Goal: Task Accomplishment & Management: Manage account settings

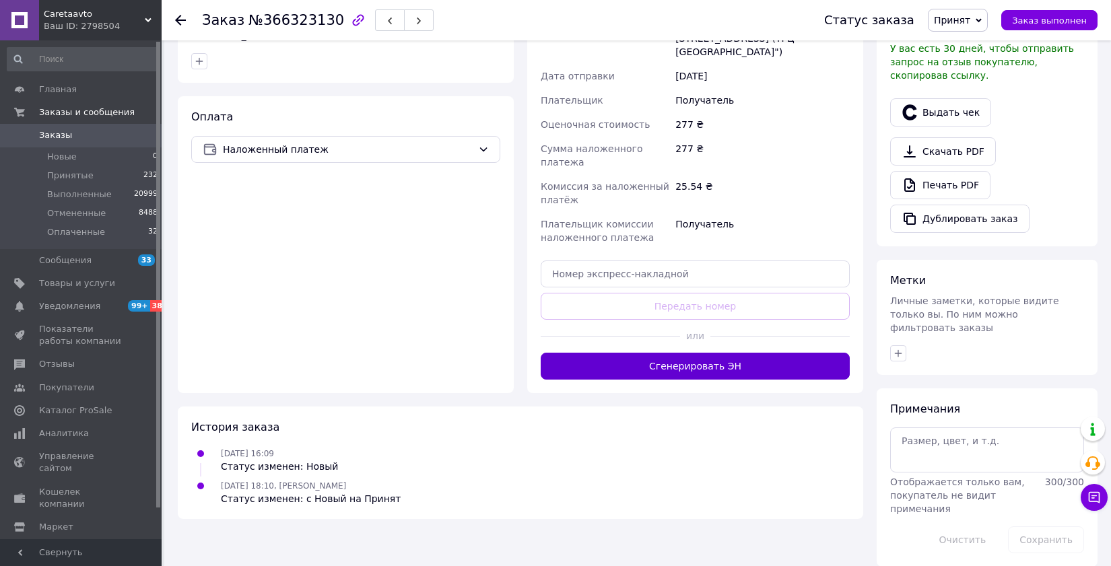
click at [695, 353] on button "Сгенерировать ЭН" at bounding box center [695, 366] width 309 height 27
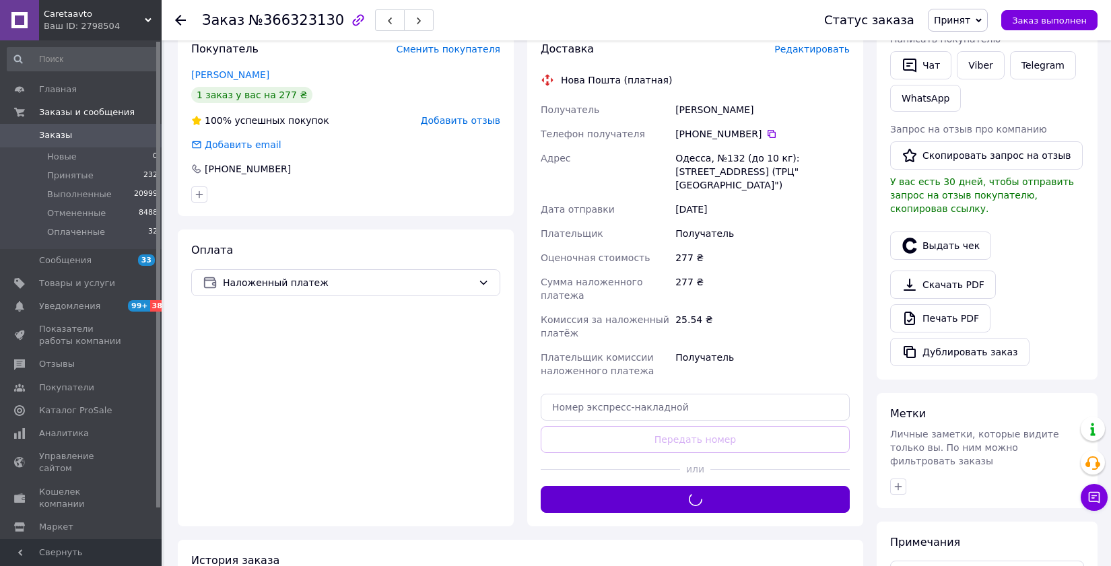
scroll to position [219, 0]
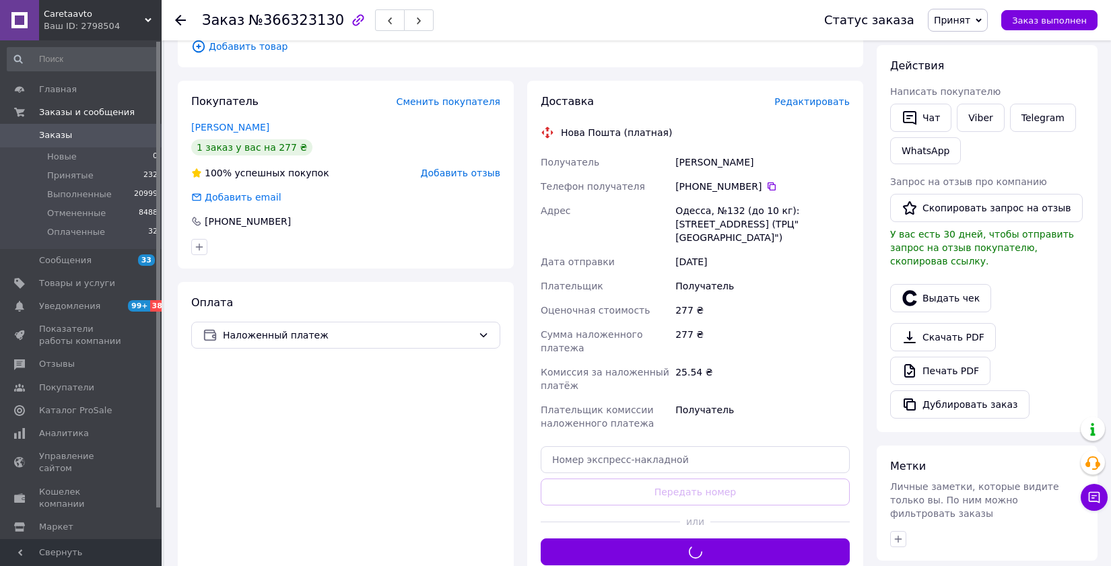
click at [949, 283] on div "Выдать чек" at bounding box center [986, 298] width 199 height 34
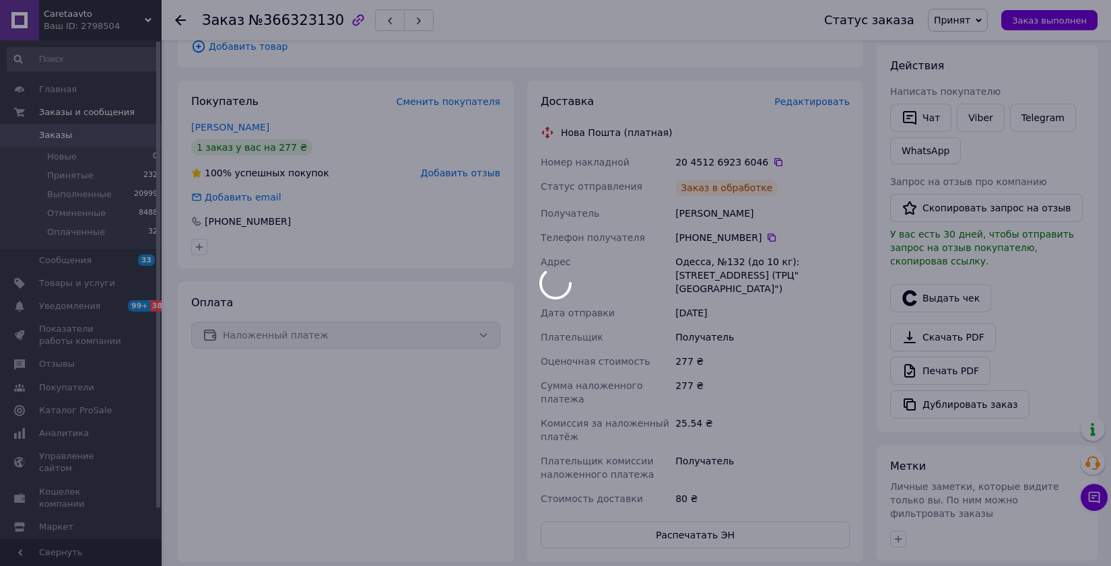
click at [960, 295] on div at bounding box center [555, 283] width 1111 height 566
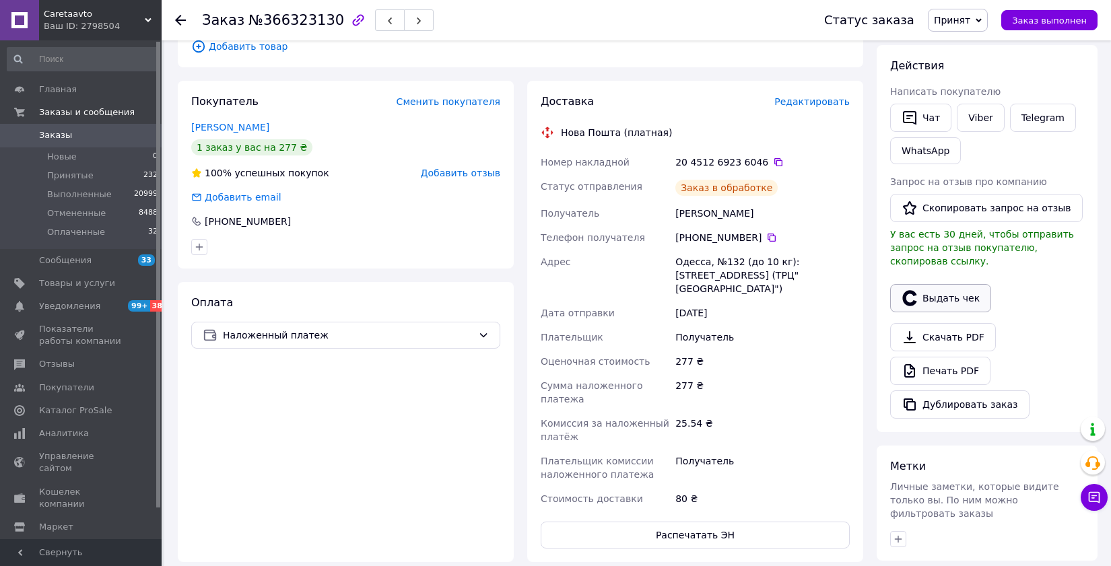
click at [949, 298] on button "Выдать чек" at bounding box center [940, 298] width 101 height 28
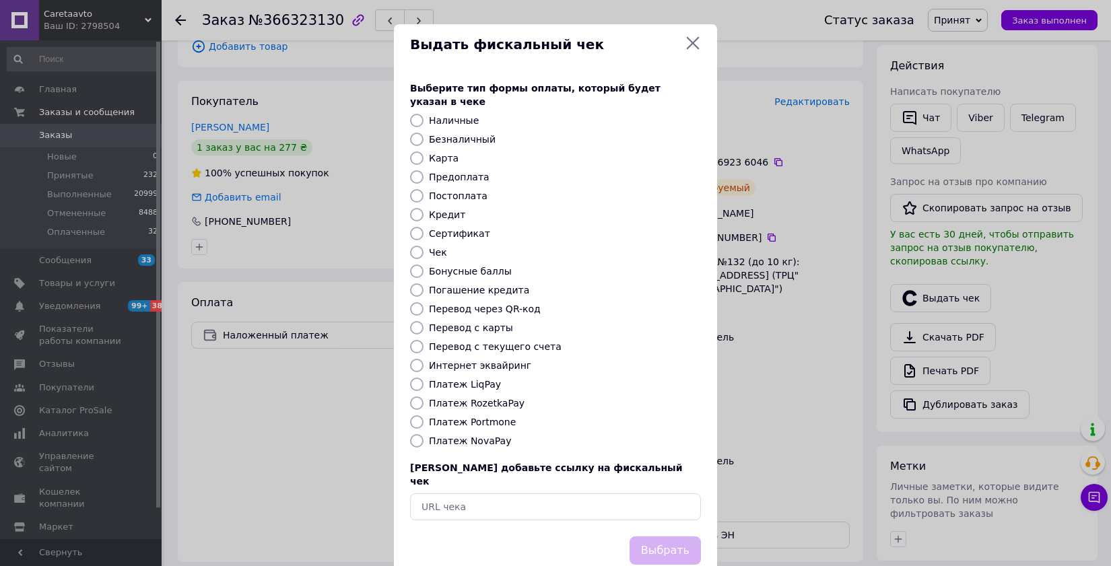
click at [460, 436] on label "Платеж NovaPay" at bounding box center [470, 441] width 82 height 11
click at [423, 434] on input "Платеж NovaPay" at bounding box center [416, 440] width 13 height 13
radio input "true"
click at [655, 537] on button "Выбрать" at bounding box center [664, 551] width 71 height 29
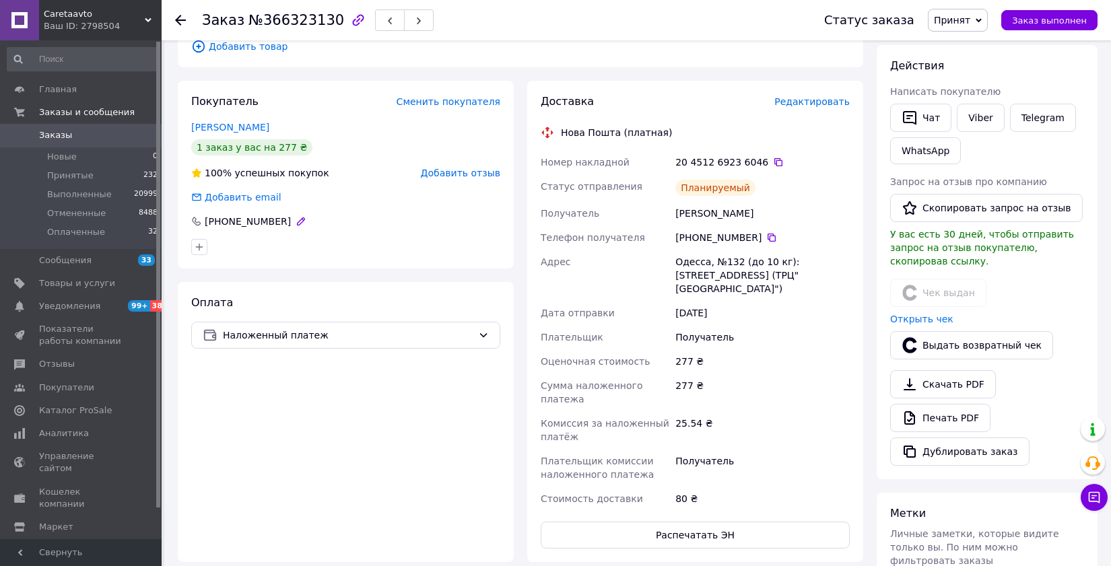
click at [269, 215] on div "+380 63 114 83 87" at bounding box center [247, 221] width 89 height 13
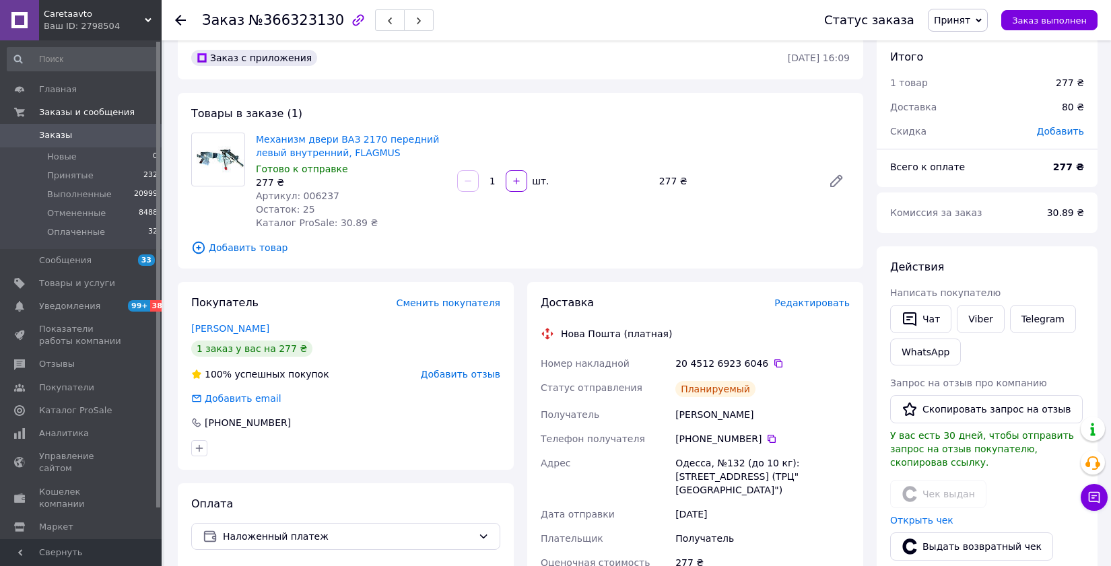
scroll to position [0, 0]
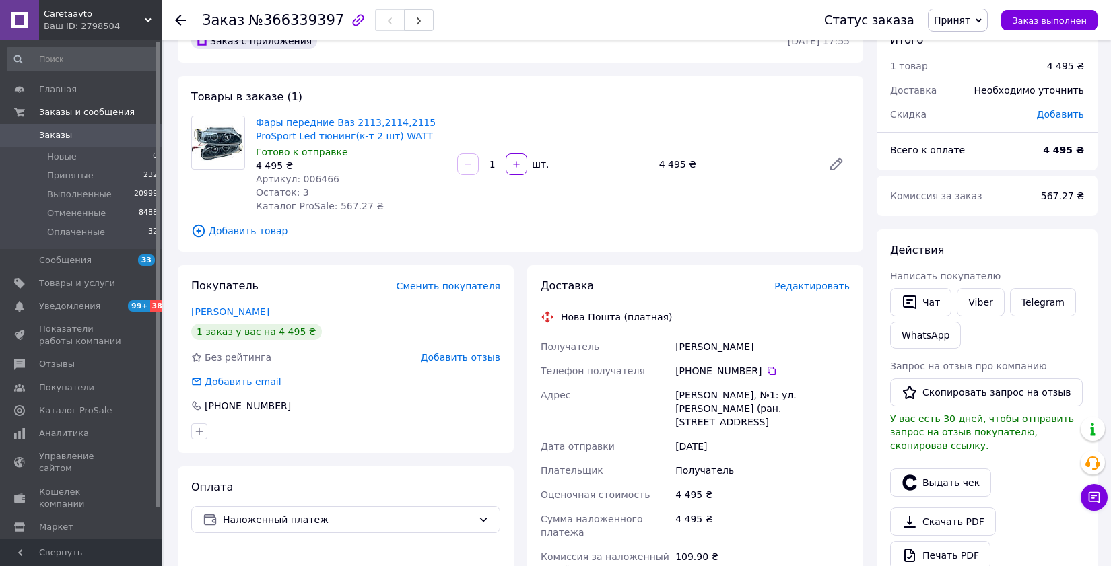
scroll to position [93, 0]
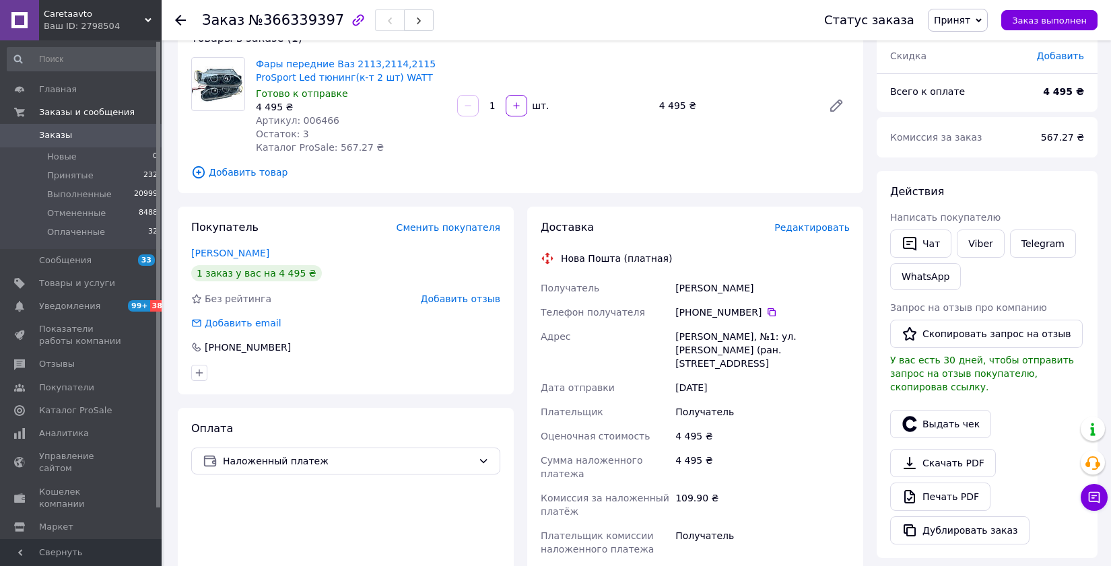
click at [832, 229] on span "Редактировать" at bounding box center [811, 227] width 75 height 11
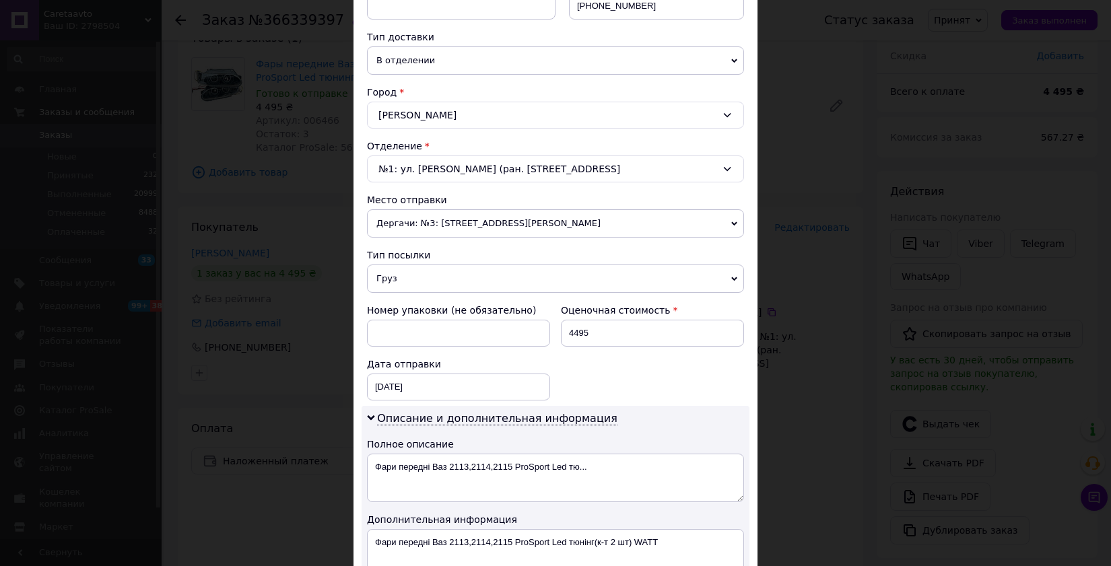
scroll to position [625, 0]
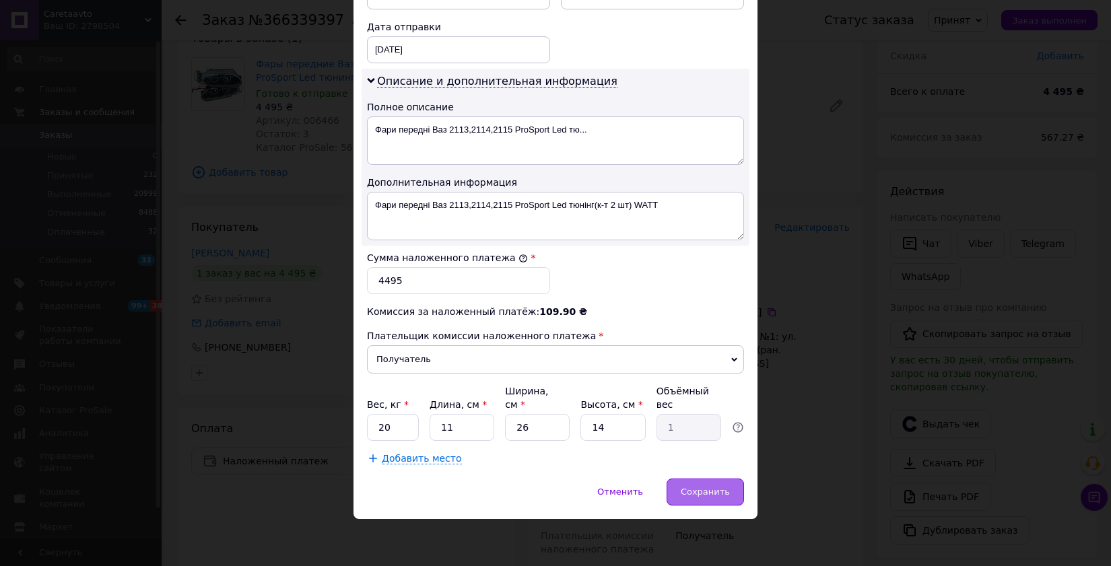
click at [705, 489] on span "Сохранить" at bounding box center [705, 492] width 49 height 10
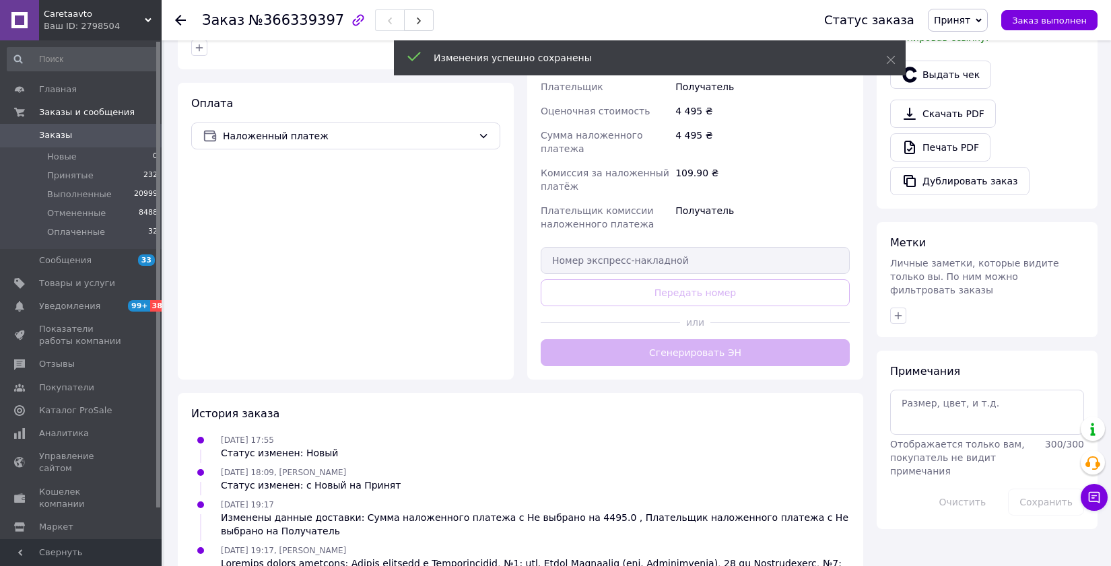
scroll to position [420, 0]
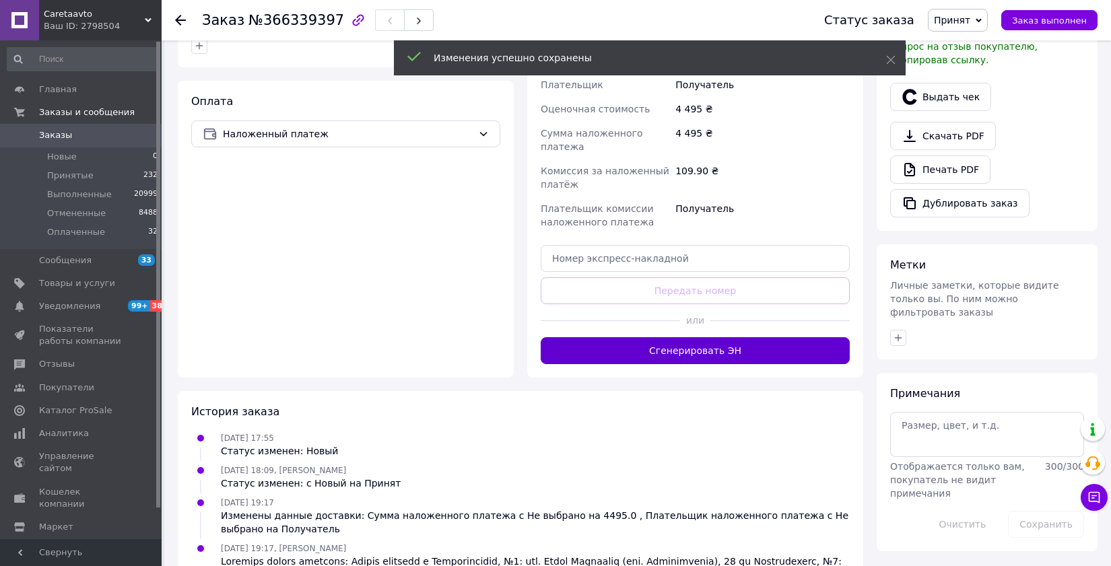
click at [697, 349] on button "Сгенерировать ЭН" at bounding box center [695, 350] width 309 height 27
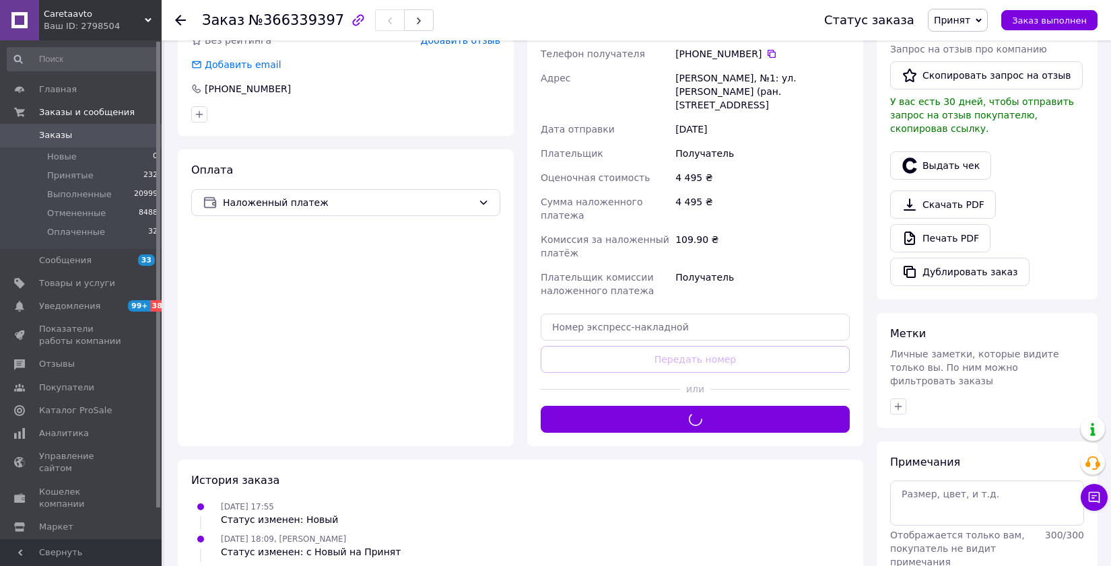
scroll to position [288, 0]
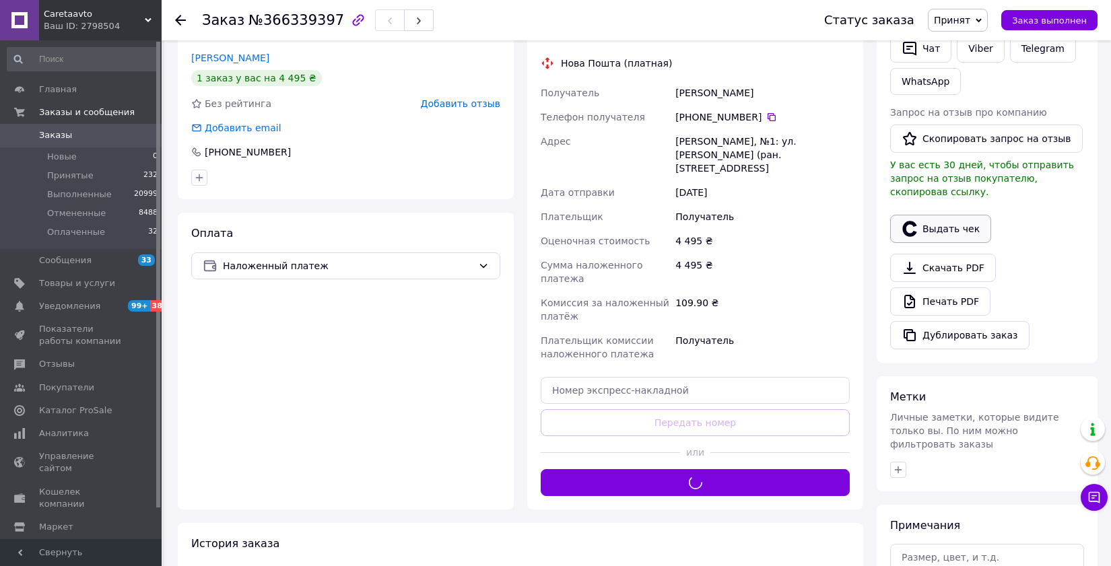
click at [936, 224] on button "Выдать чек" at bounding box center [940, 229] width 101 height 28
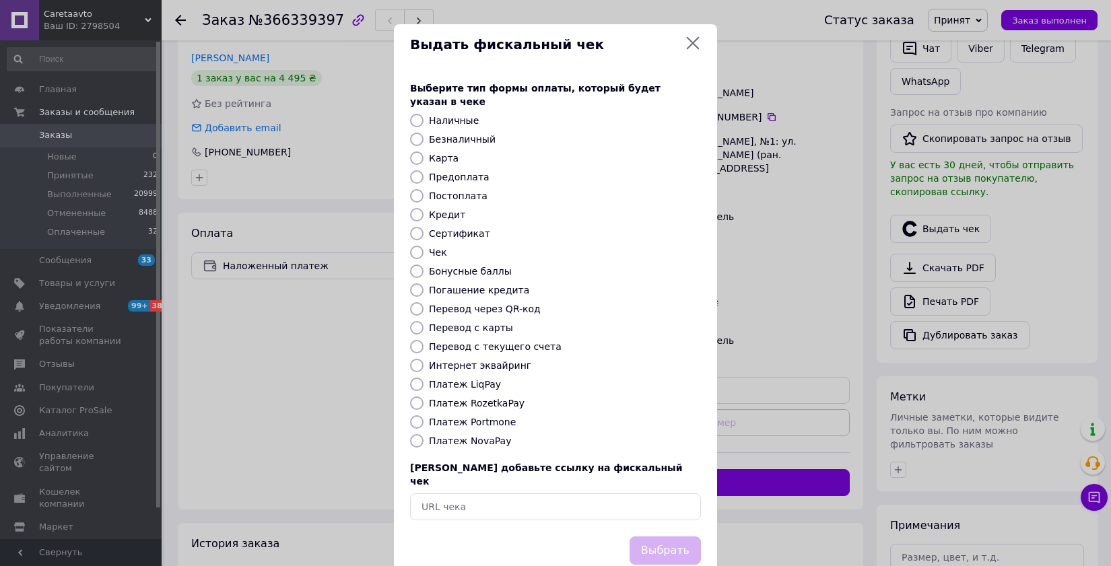
click at [465, 436] on label "Платеж NovaPay" at bounding box center [470, 441] width 82 height 11
click at [423, 434] on input "Платеж NovaPay" at bounding box center [416, 440] width 13 height 13
radio input "true"
click at [660, 537] on button "Выбрать" at bounding box center [664, 551] width 71 height 29
